Goal: Information Seeking & Learning: Find specific fact

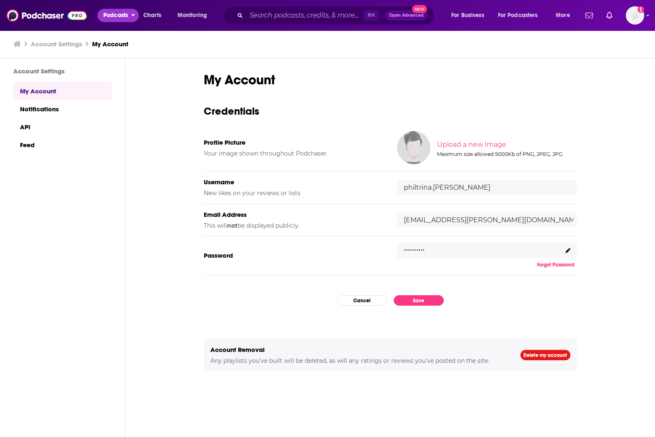
click at [129, 14] on button "Podcasts" at bounding box center [118, 15] width 41 height 13
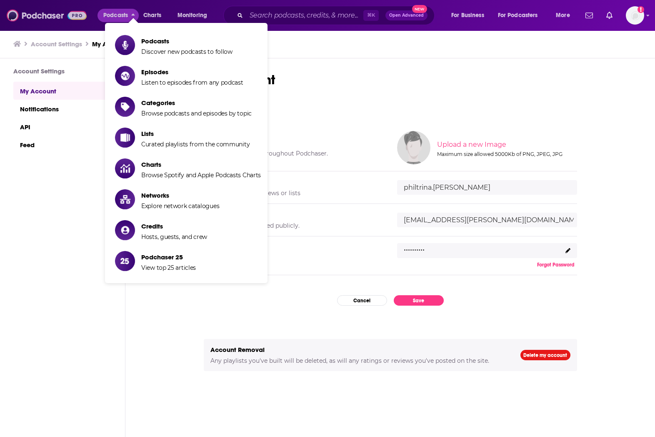
click at [61, 18] on img at bounding box center [47, 16] width 80 height 16
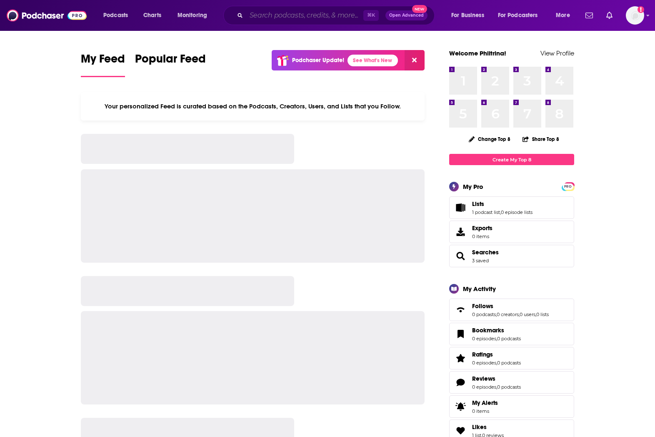
click at [277, 16] on input "Search podcasts, credits, & more..." at bounding box center [304, 15] width 117 height 13
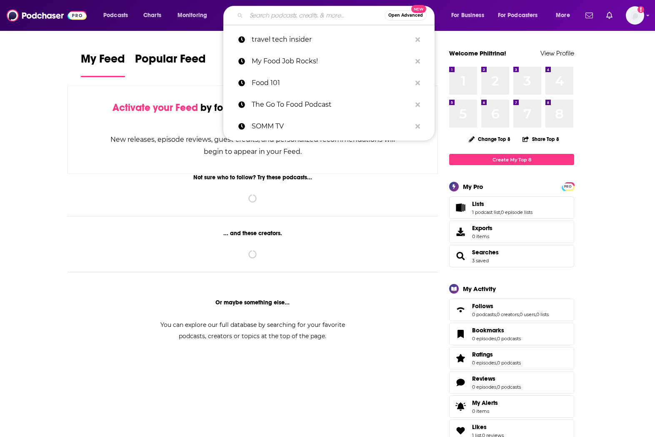
paste input "The Ad Podcast"
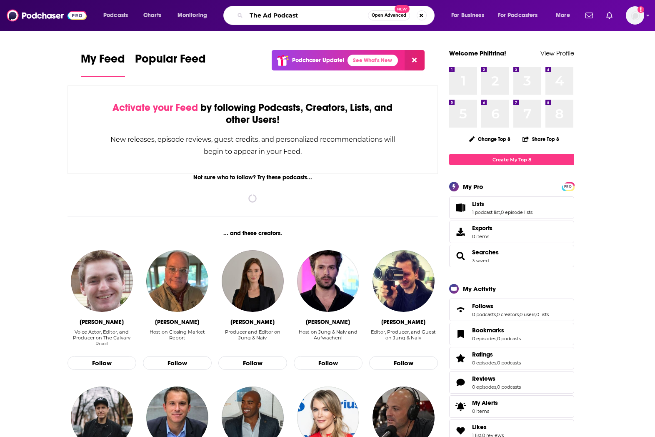
type input "The Ad Podcast"
